Goal: Transaction & Acquisition: Purchase product/service

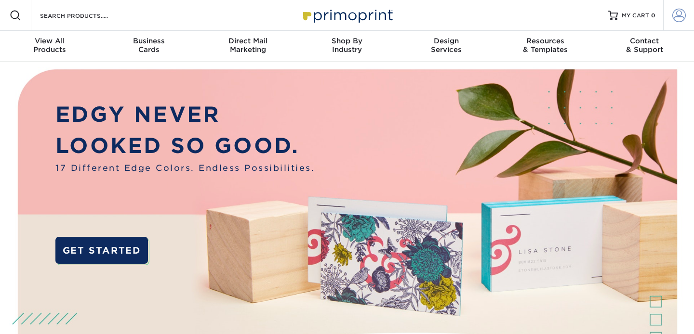
click at [681, 17] on span at bounding box center [678, 15] width 13 height 13
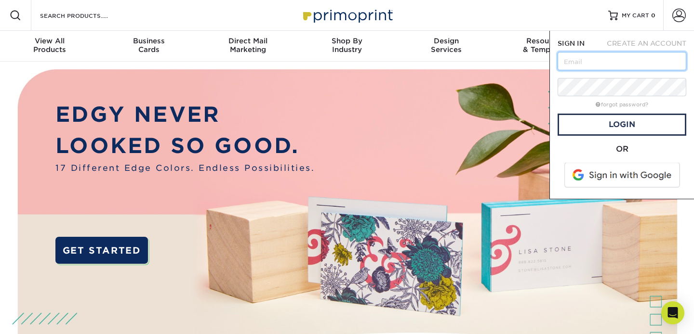
click at [605, 67] on input "text" at bounding box center [622, 61] width 129 height 18
type input "j"
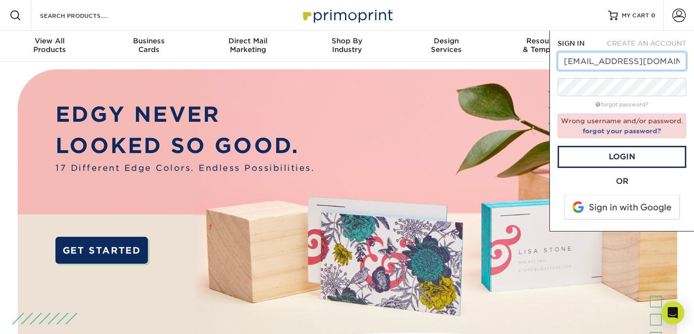
click at [568, 62] on input "hello@brandengine.co" at bounding box center [622, 61] width 129 height 18
type input "justin@brandengine.co"
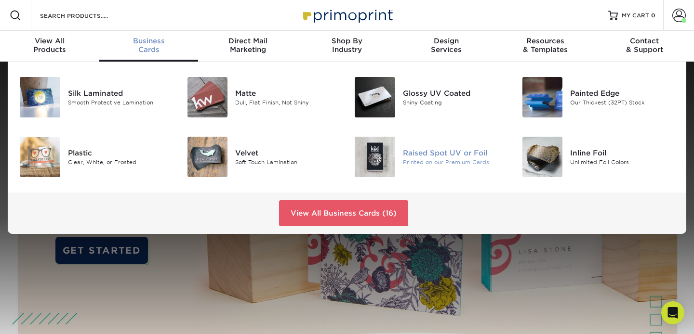
click at [422, 170] on div "Raised Spot UV or Foil Printed on our Premium Cards" at bounding box center [459, 157] width 112 height 40
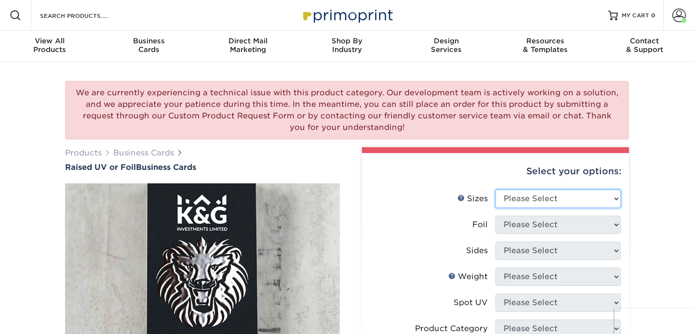
click at [504, 198] on select "Please Select 2" x 3.5" - Standard" at bounding box center [557, 199] width 125 height 18
select select "2.00x3.50"
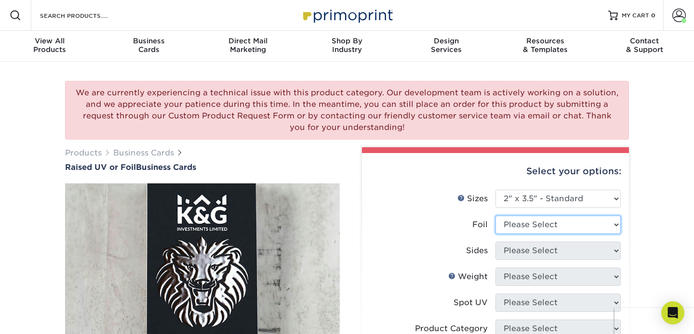
click at [509, 225] on select "Please Select No Yes" at bounding box center [557, 225] width 125 height 18
select select "0"
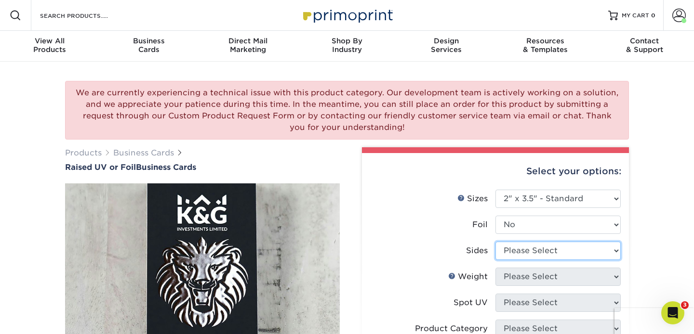
click at [511, 252] on select "Please Select Print Both Sides Print Front Only" at bounding box center [557, 251] width 125 height 18
select select "13abbda7-1d64-4f25-8bb2-c179b224825d"
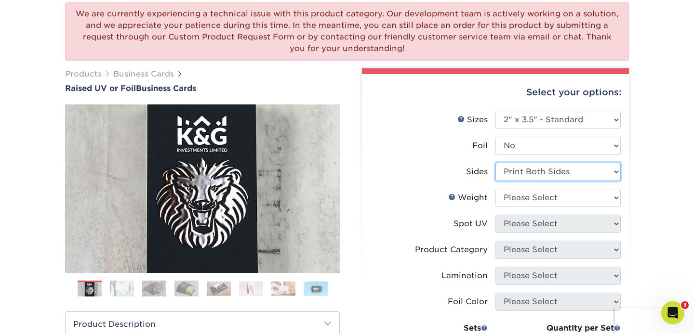
scroll to position [81, 0]
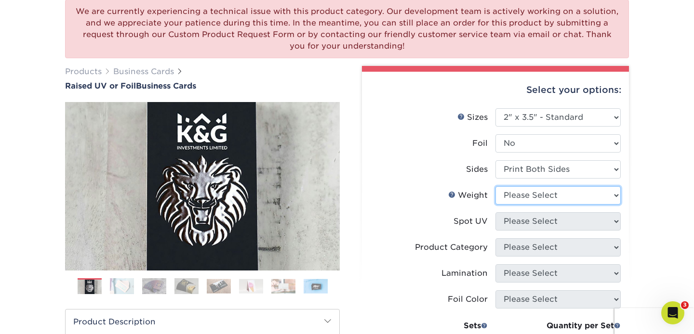
click at [515, 195] on select "Please Select 16PT" at bounding box center [557, 196] width 125 height 18
select select "16PT"
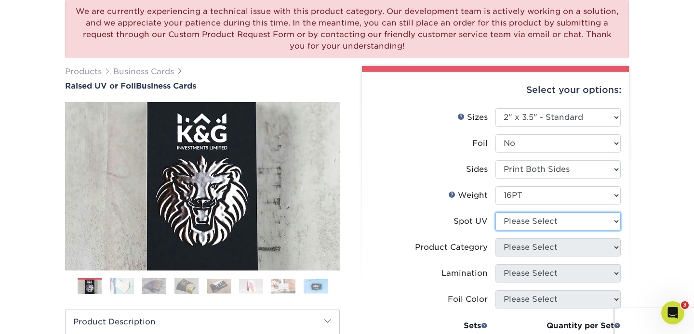
click at [516, 225] on select "Please Select No Spot UV Front Only" at bounding box center [557, 222] width 125 height 18
select select "1"
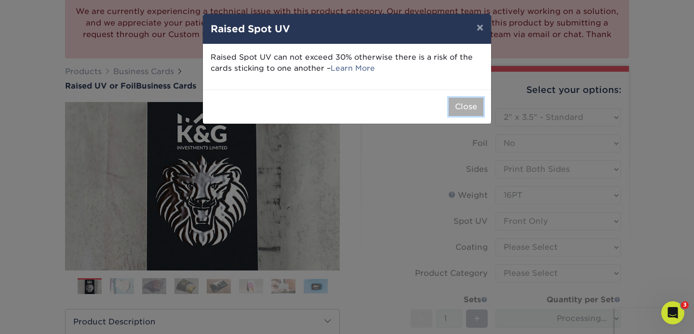
click at [461, 105] on button "Close" at bounding box center [466, 107] width 35 height 18
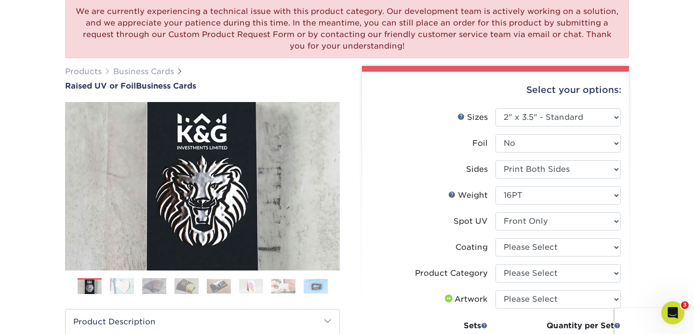
scroll to position [107, 0]
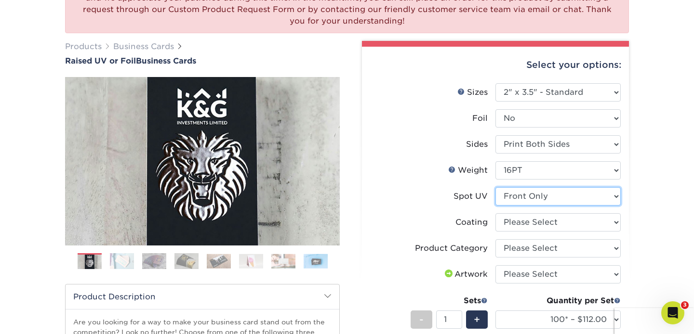
click at [505, 196] on select "Please Select No Spot UV Front Only" at bounding box center [557, 196] width 125 height 18
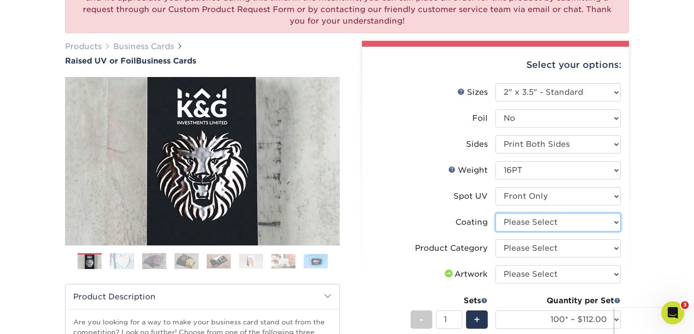
click at [517, 223] on select at bounding box center [557, 222] width 125 height 18
select select "3e7618de-abca-4bda-9f97-8b9129e913d8"
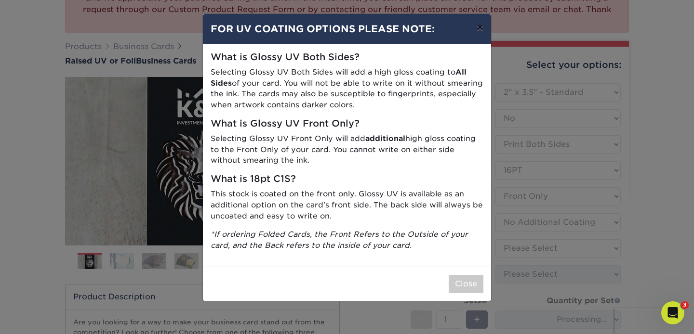
click at [480, 27] on button "×" at bounding box center [480, 27] width 22 height 27
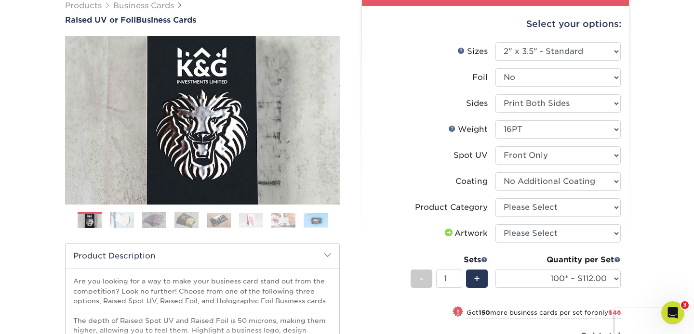
scroll to position [169, 0]
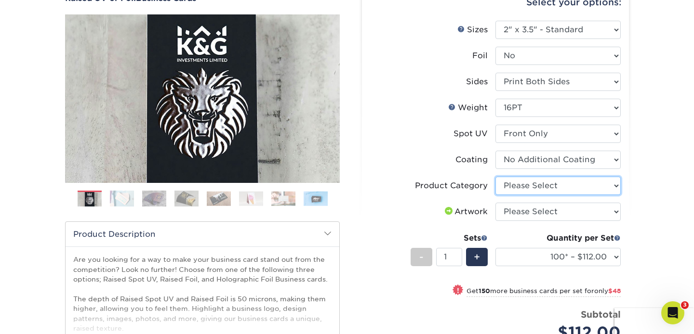
click at [527, 184] on select "Please Select Business Cards" at bounding box center [557, 186] width 125 height 18
select select "3b5148f1-0588-4f88-a218-97bcfdce65c1"
click at [526, 208] on select "Please Select I will upload files I need a design - $100" at bounding box center [557, 212] width 125 height 18
select select "upload"
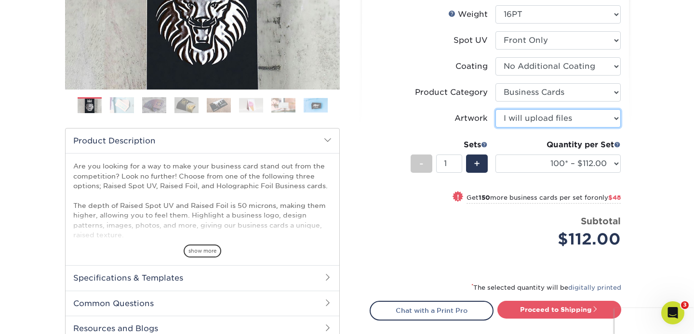
scroll to position [264, 0]
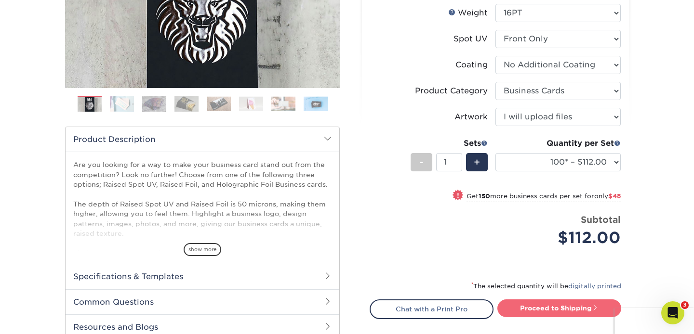
click at [515, 307] on link "Proceed to Shipping" at bounding box center [559, 308] width 124 height 17
type input "Set 1"
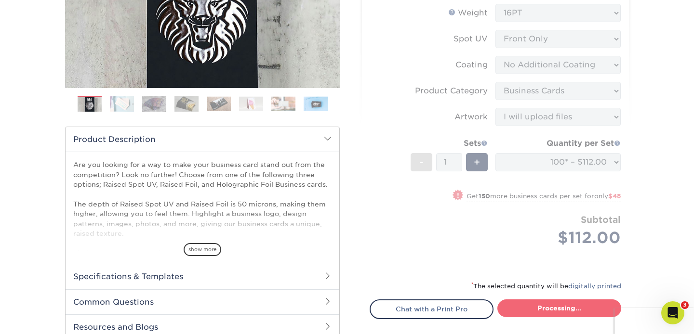
select select "52069502-5f9e-478c-8054-338319a33c46"
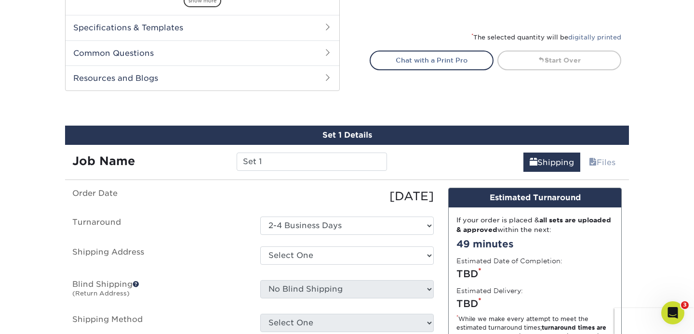
scroll to position [590, 0]
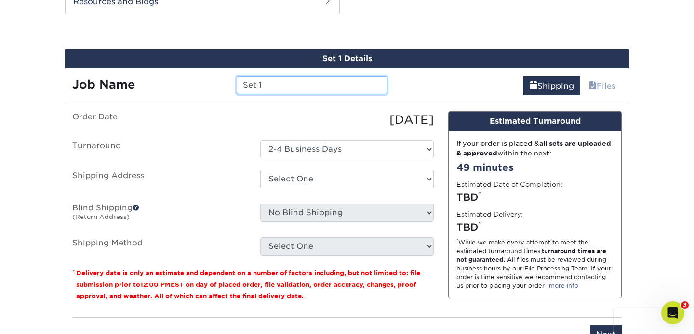
click at [297, 84] on input "Set 1" at bounding box center [312, 85] width 150 height 18
type input "A"
type input "Baker- Timeless"
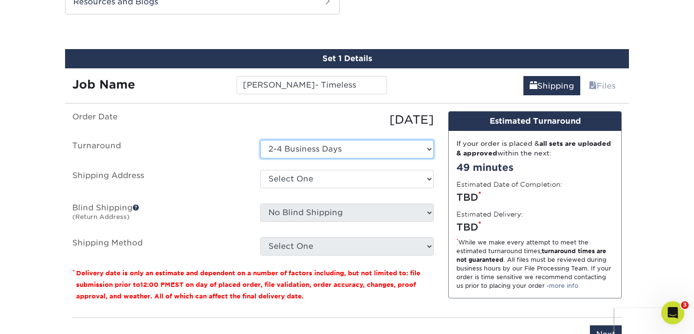
click at [287, 157] on select "Select One 2-4 Business Days" at bounding box center [346, 149] width 173 height 18
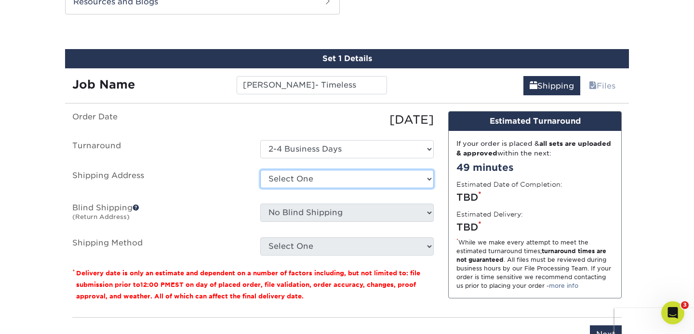
click at [293, 179] on select "Select One EOU EOU ILM Office TIMELESS - BUSINESS CARDS + Add New Address" at bounding box center [346, 179] width 173 height 18
select select "282429"
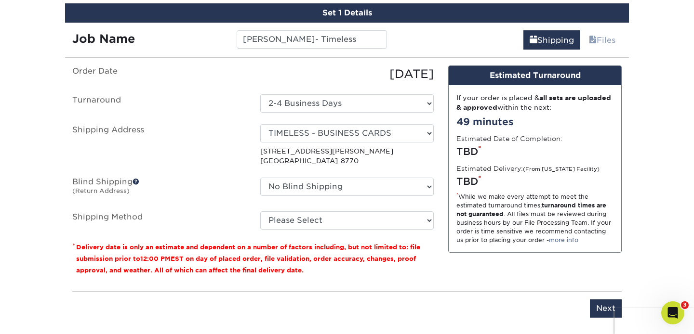
scroll to position [637, 0]
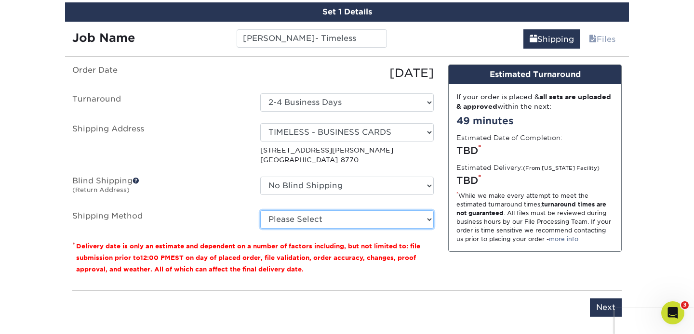
click at [337, 213] on select "Please Select Ground Shipping (+$7.84) 3 Day Shipping Service (+$15.36) 2 Day A…" at bounding box center [346, 220] width 173 height 18
select select "13"
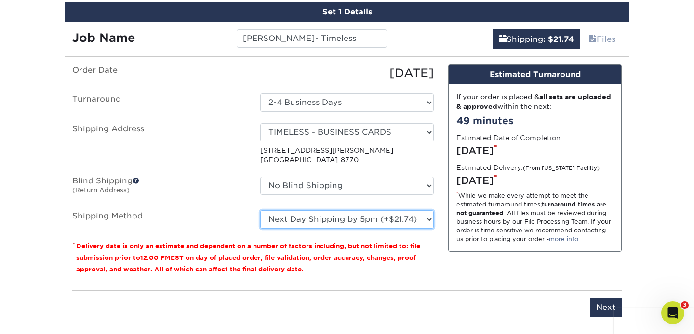
click at [321, 227] on select "Please Select Ground Shipping (+$7.84) 3 Day Shipping Service (+$15.36) 2 Day A…" at bounding box center [346, 220] width 173 height 18
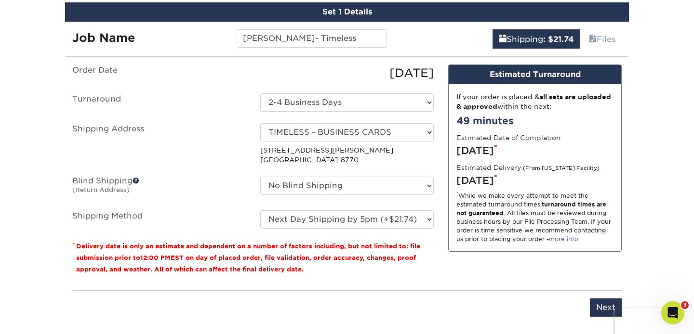
click at [487, 188] on div "If your order is placed & all sets are uploaded & approved within the next: 49 …" at bounding box center [535, 167] width 173 height 167
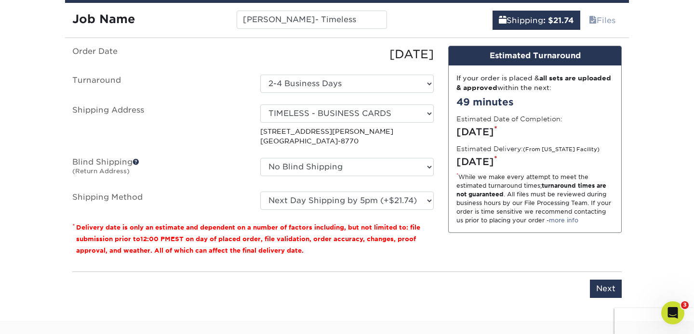
scroll to position [635, 0]
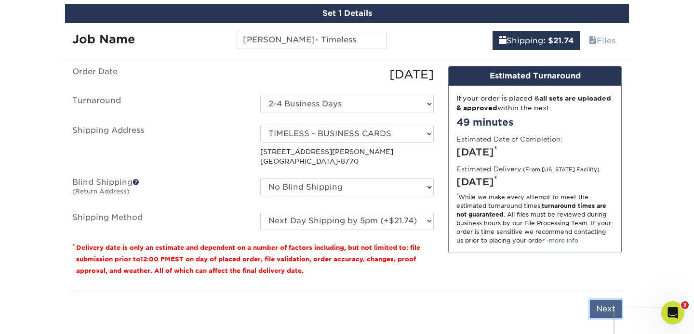
click at [600, 312] on input "Next" at bounding box center [606, 309] width 32 height 18
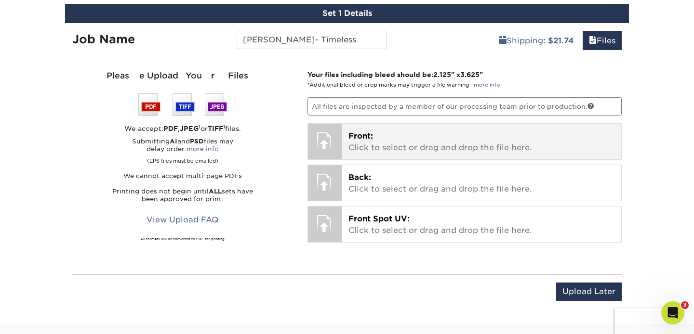
click at [409, 137] on p "Front: Click to select or drag and drop the file here." at bounding box center [481, 142] width 267 height 23
click at [390, 146] on p "Front: Click to select or drag and drop the file here." at bounding box center [481, 142] width 267 height 23
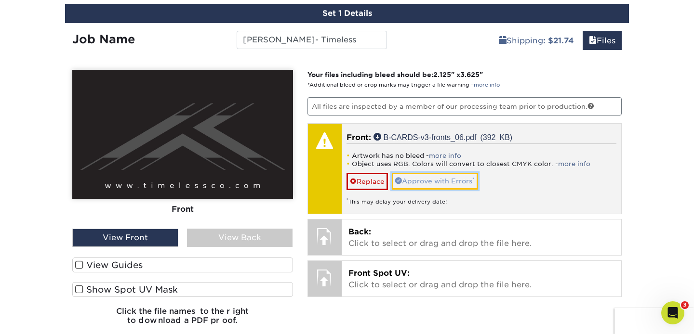
click at [426, 184] on link "Approve with Errors *" at bounding box center [435, 181] width 86 height 16
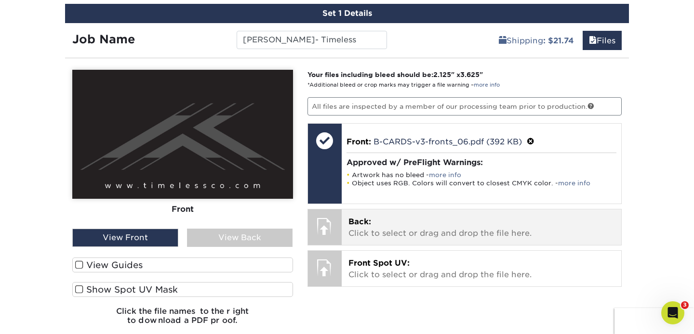
click at [409, 231] on p "Back: Click to select or drag and drop the file here." at bounding box center [481, 227] width 267 height 23
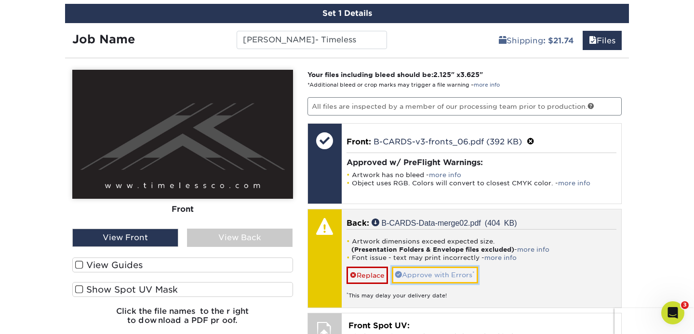
click at [434, 272] on link "Approve with Errors *" at bounding box center [435, 275] width 86 height 16
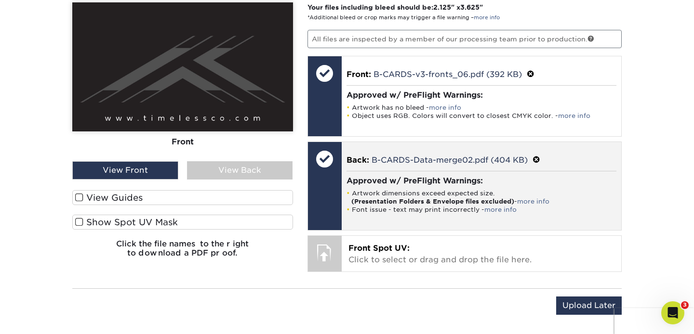
scroll to position [703, 0]
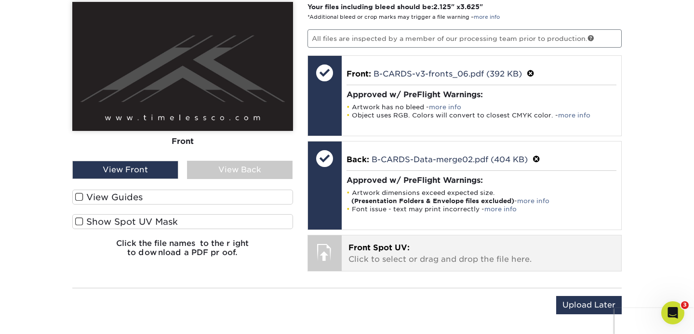
click at [434, 257] on p "Front Spot UV: Click to select or drag and drop the file here." at bounding box center [481, 253] width 267 height 23
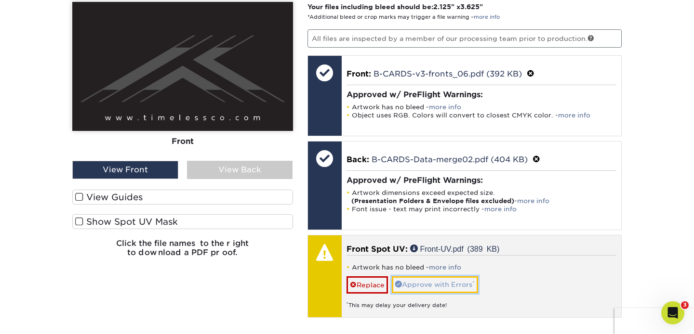
click at [455, 283] on link "Approve with Errors *" at bounding box center [435, 285] width 86 height 16
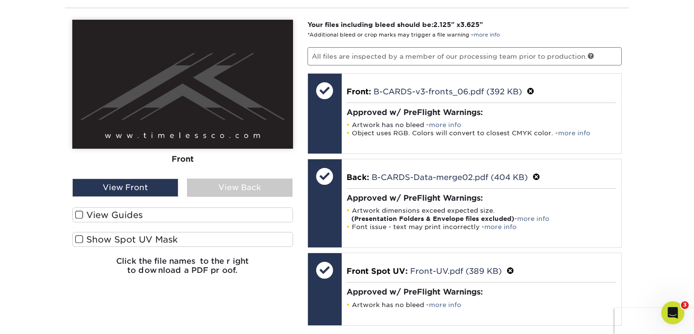
scroll to position [681, 0]
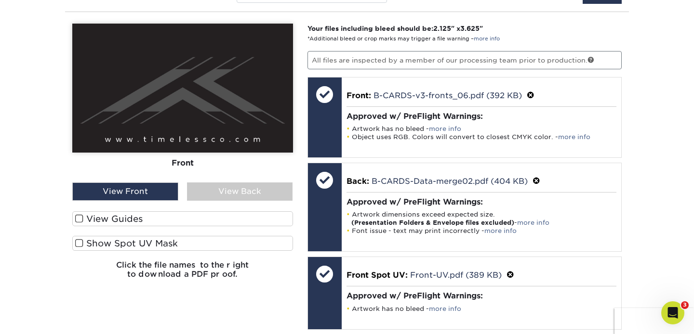
click at [134, 193] on div "View Front" at bounding box center [125, 192] width 106 height 18
click at [241, 190] on div "View Back" at bounding box center [240, 192] width 106 height 18
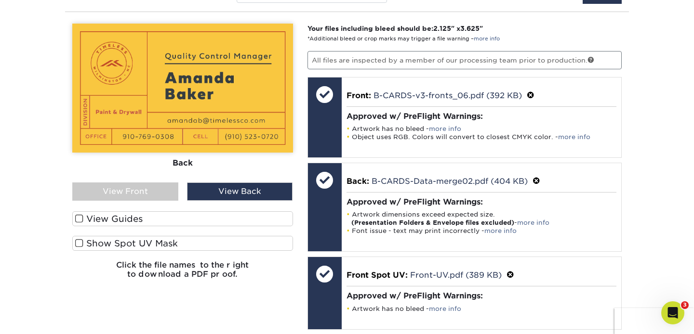
click at [158, 196] on div "View Front" at bounding box center [125, 192] width 106 height 18
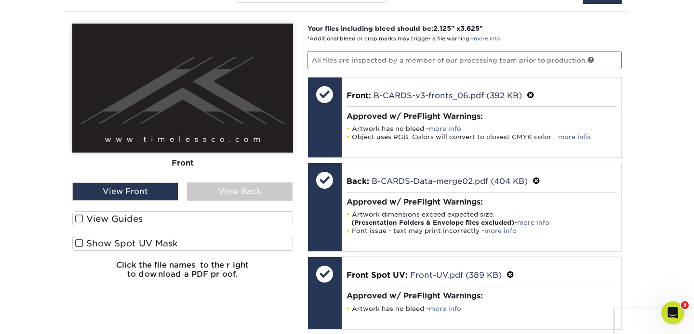
click at [209, 242] on label "Show Spot UV Mask" at bounding box center [182, 243] width 221 height 15
click at [0, 0] on input "Show Spot UV Mask" at bounding box center [0, 0] width 0 height 0
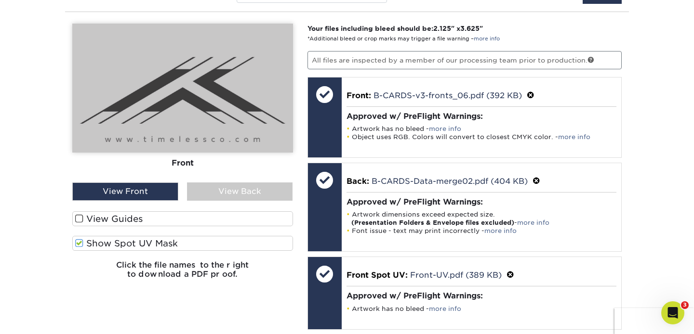
click at [137, 245] on label "Show Spot UV Mask" at bounding box center [182, 243] width 221 height 15
click at [0, 0] on input "Show Spot UV Mask" at bounding box center [0, 0] width 0 height 0
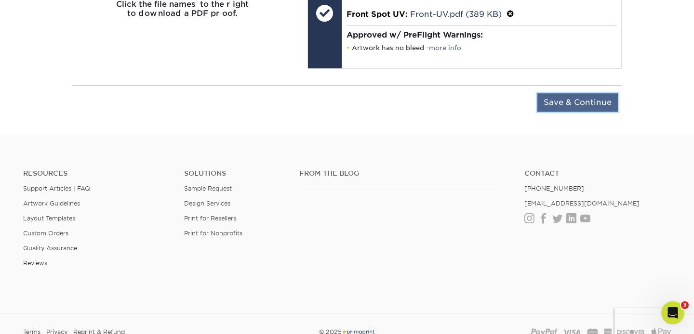
click at [593, 99] on input "Save & Continue" at bounding box center [577, 102] width 80 height 18
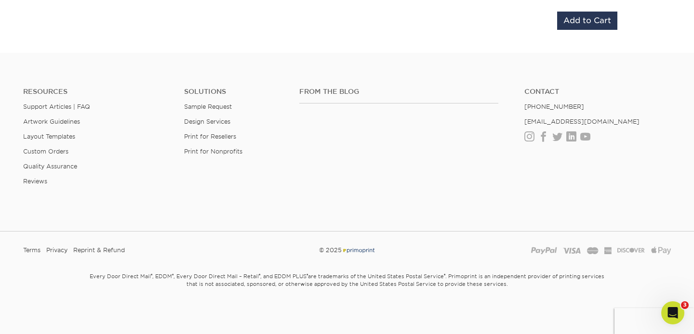
scroll to position [744, 0]
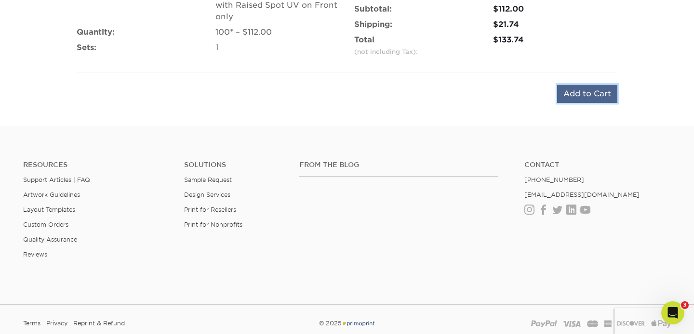
click at [587, 91] on input "Add to Cart" at bounding box center [587, 94] width 60 height 18
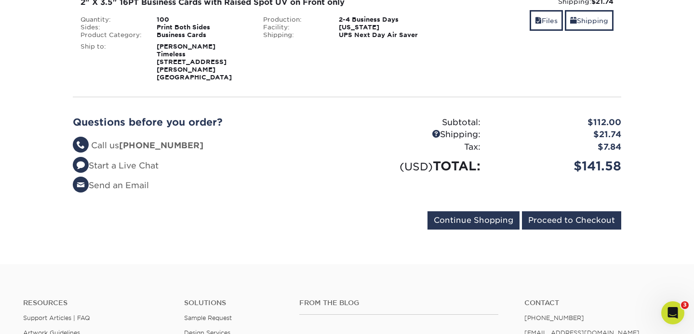
scroll to position [179, 0]
click at [554, 214] on input "Proceed to Checkout" at bounding box center [571, 220] width 99 height 18
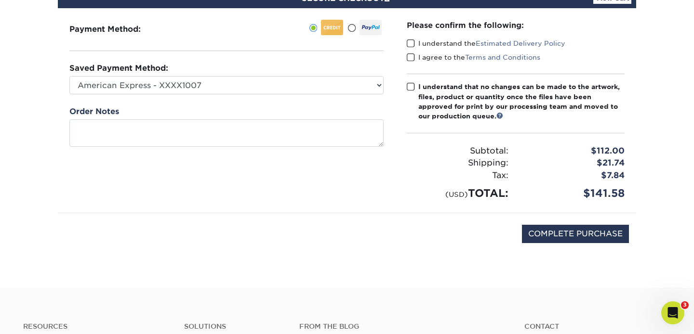
scroll to position [107, 0]
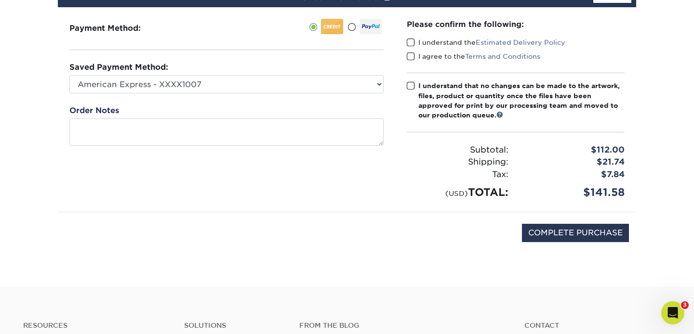
click at [418, 40] on label "I understand the Estimated Delivery Policy" at bounding box center [486, 43] width 159 height 10
click at [0, 0] on input "I understand the Estimated Delivery Policy" at bounding box center [0, 0] width 0 height 0
click at [412, 54] on span at bounding box center [411, 56] width 8 height 9
click at [0, 0] on input "I agree to the Terms and Conditions" at bounding box center [0, 0] width 0 height 0
click at [411, 86] on span at bounding box center [411, 85] width 8 height 9
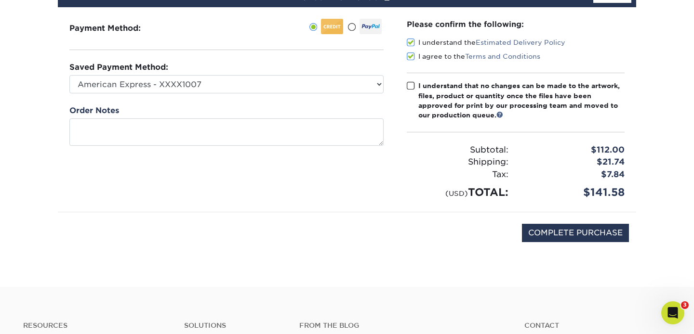
click at [0, 0] on input "I understand that no changes can be made to the artwork, files, product or quan…" at bounding box center [0, 0] width 0 height 0
click at [551, 236] on input "COMPLETE PURCHASE" at bounding box center [575, 233] width 107 height 18
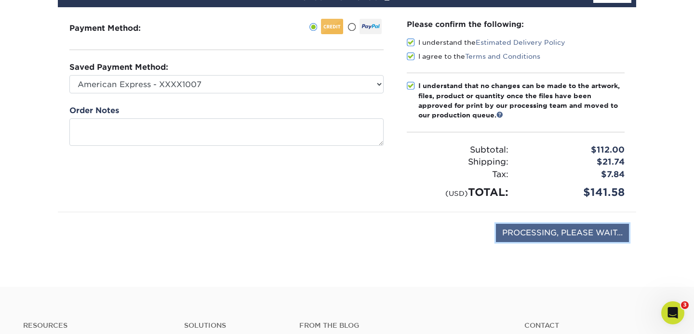
type input "COMPLETE PURCHASE"
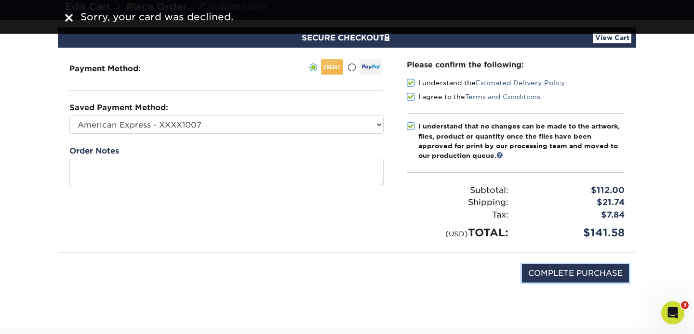
scroll to position [64, 0]
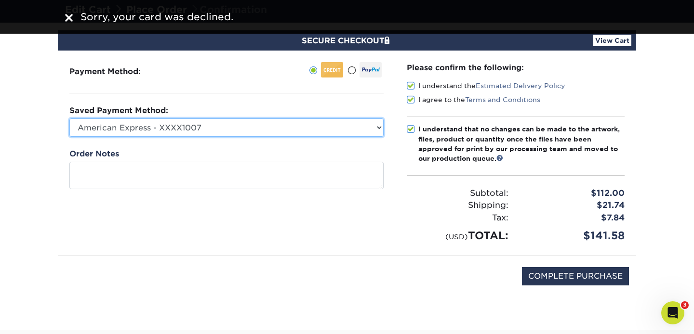
click at [272, 132] on select "American Express - XXXX1007 American Express - XXXX2005 American Express - XXXX…" at bounding box center [226, 128] width 314 height 18
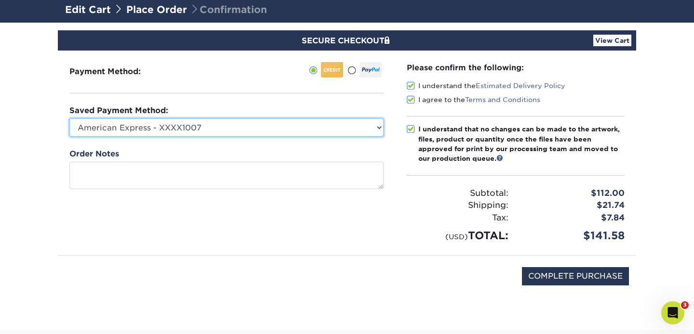
click at [268, 131] on select "American Express - XXXX1007 American Express - XXXX2005 American Express - XXXX…" at bounding box center [226, 128] width 314 height 18
select select "74266"
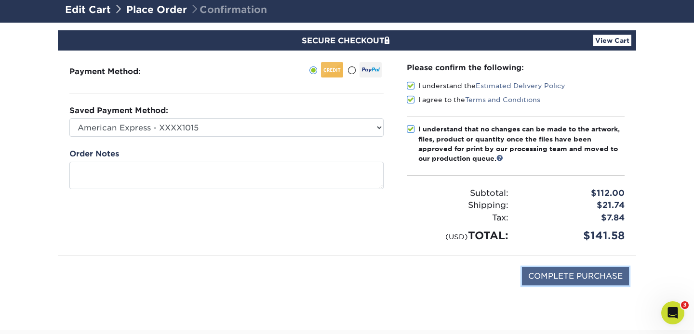
click at [557, 276] on input "COMPLETE PURCHASE" at bounding box center [575, 276] width 107 height 18
type input "PROCESSING, PLEASE WAIT..."
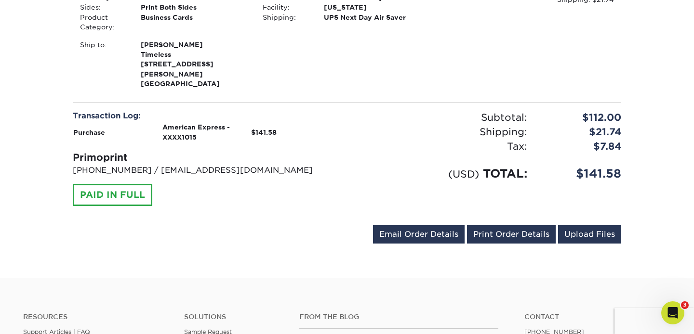
scroll to position [321, 0]
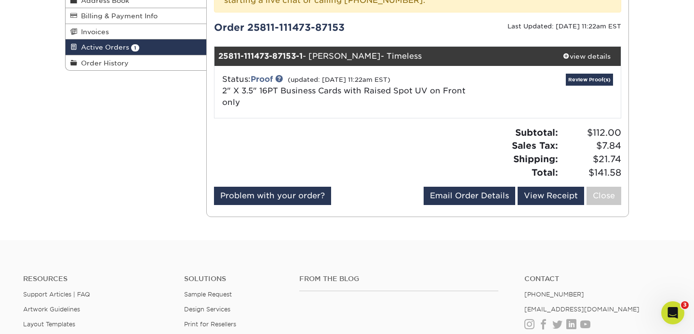
scroll to position [166, 0]
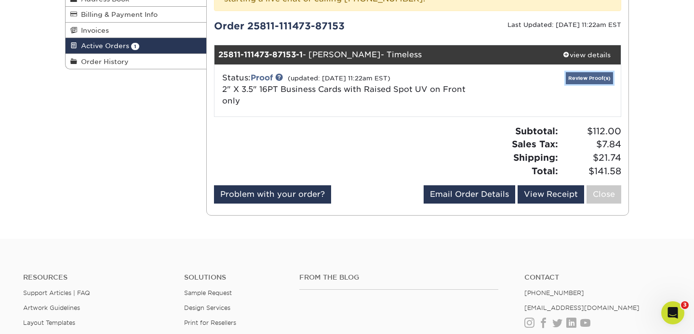
click at [587, 77] on link "Review Proof(s)" at bounding box center [589, 78] width 47 height 12
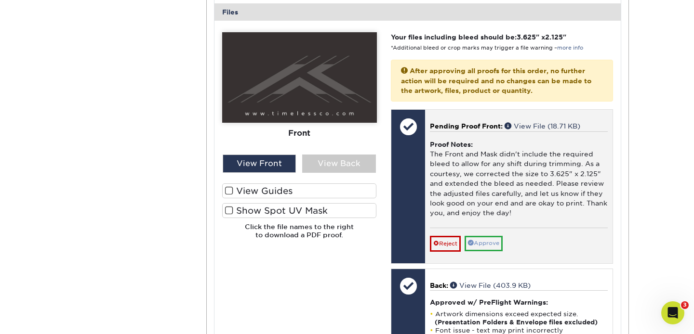
scroll to position [472, 0]
click at [477, 243] on link "Approve" at bounding box center [484, 243] width 38 height 15
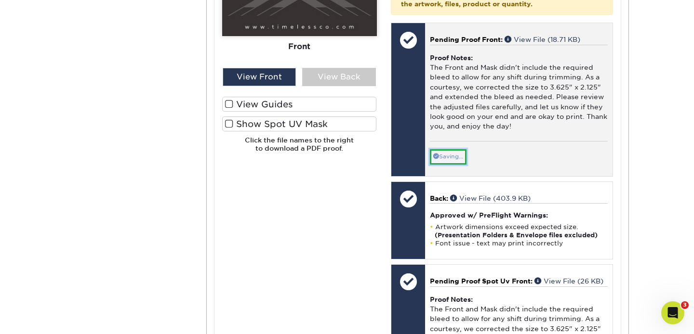
scroll to position [560, 0]
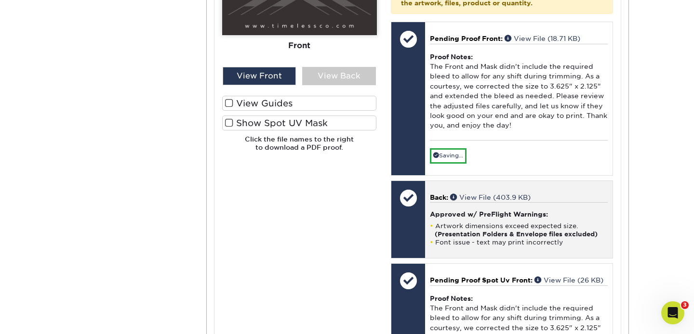
click at [474, 234] on strong "(Presentation Folders & Envelope files excluded)" at bounding box center [516, 234] width 163 height 7
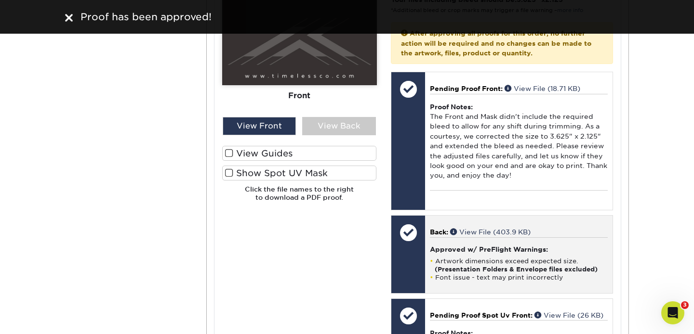
scroll to position [491, 0]
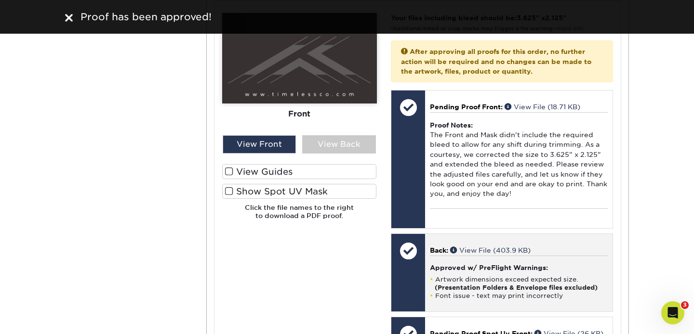
click at [470, 279] on li "Artwork dimensions exceed expected size. (Presentation Folders & Envelope files…" at bounding box center [519, 284] width 178 height 16
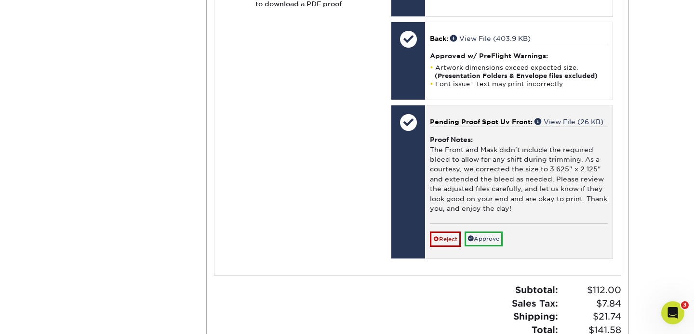
scroll to position [704, 0]
click at [482, 239] on link "Approve" at bounding box center [484, 238] width 38 height 15
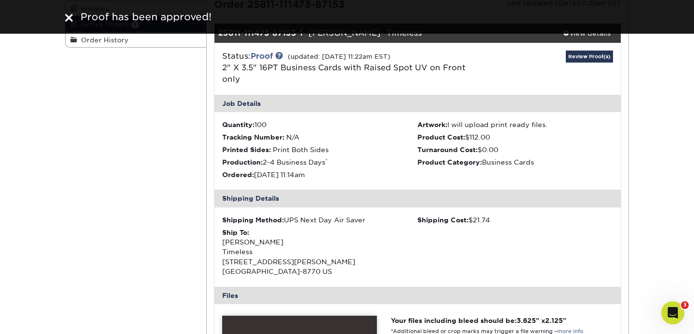
scroll to position [154, 0]
